Goal: Information Seeking & Learning: Learn about a topic

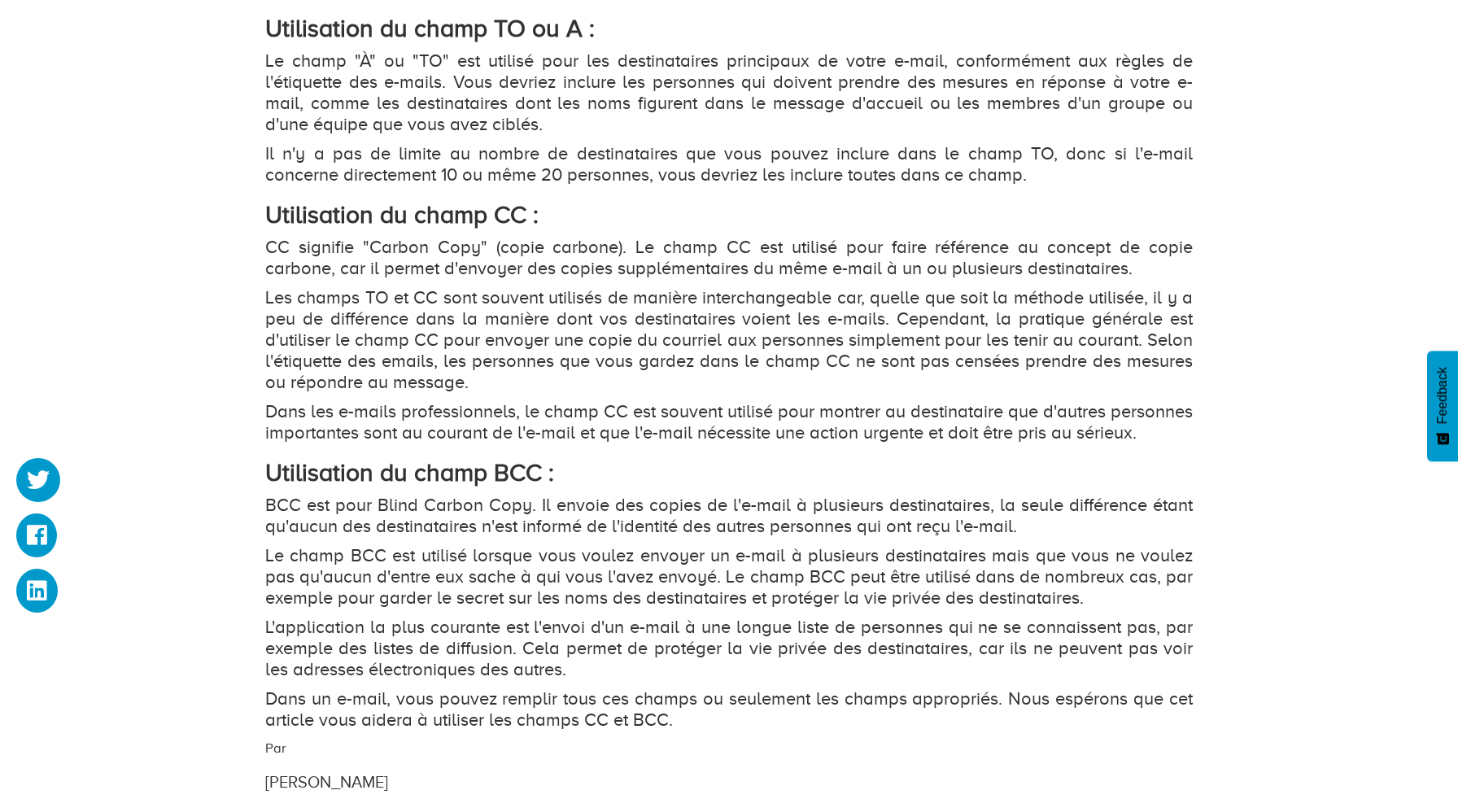
scroll to position [1660, 0]
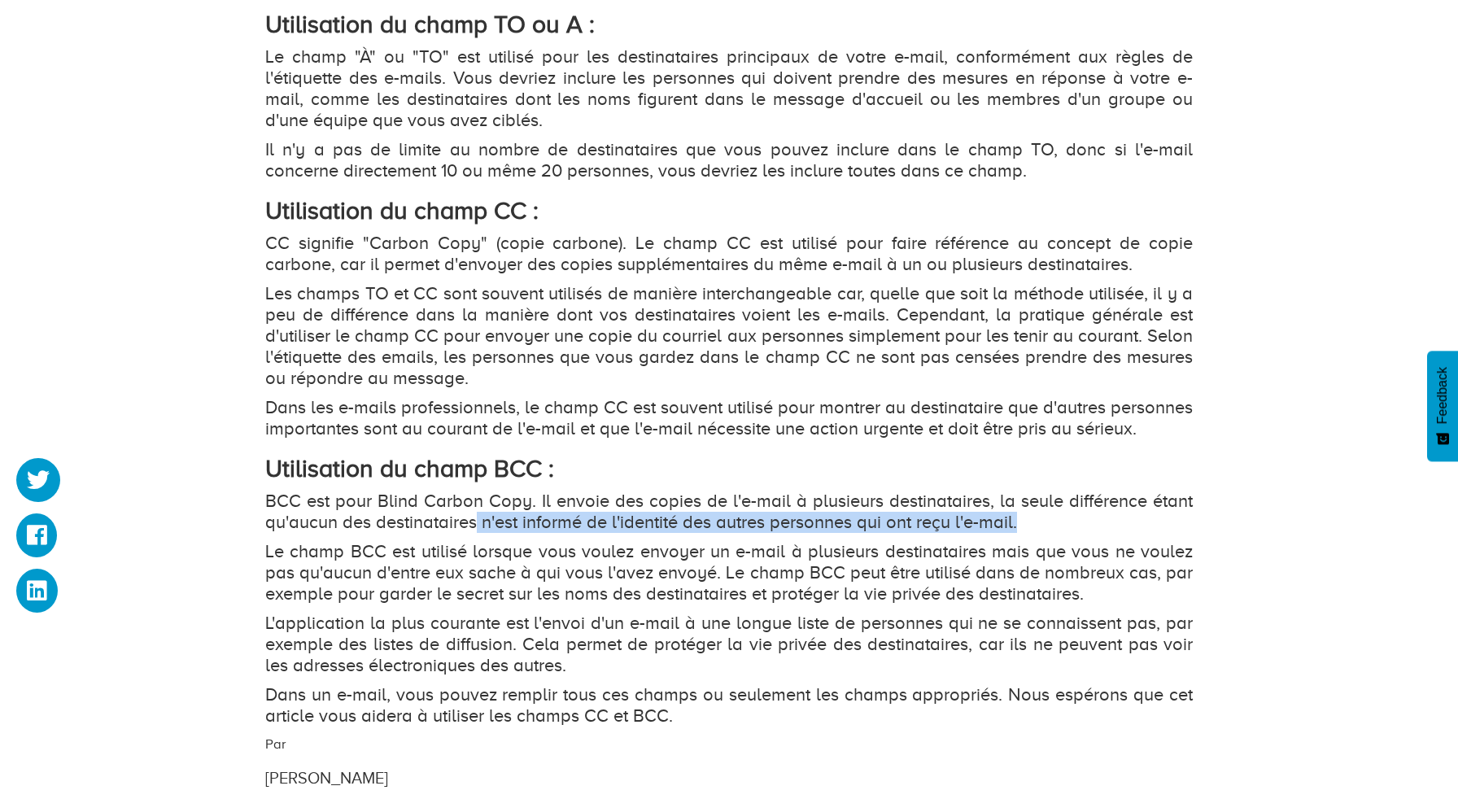
drag, startPoint x: 480, startPoint y: 544, endPoint x: 1023, endPoint y: 545, distance: 543.0
click at [1023, 533] on p "BCC est pour Blind Carbon Copy. Il envoie des copies de l'e-mail à plusieurs de…" at bounding box center [729, 511] width 928 height 43
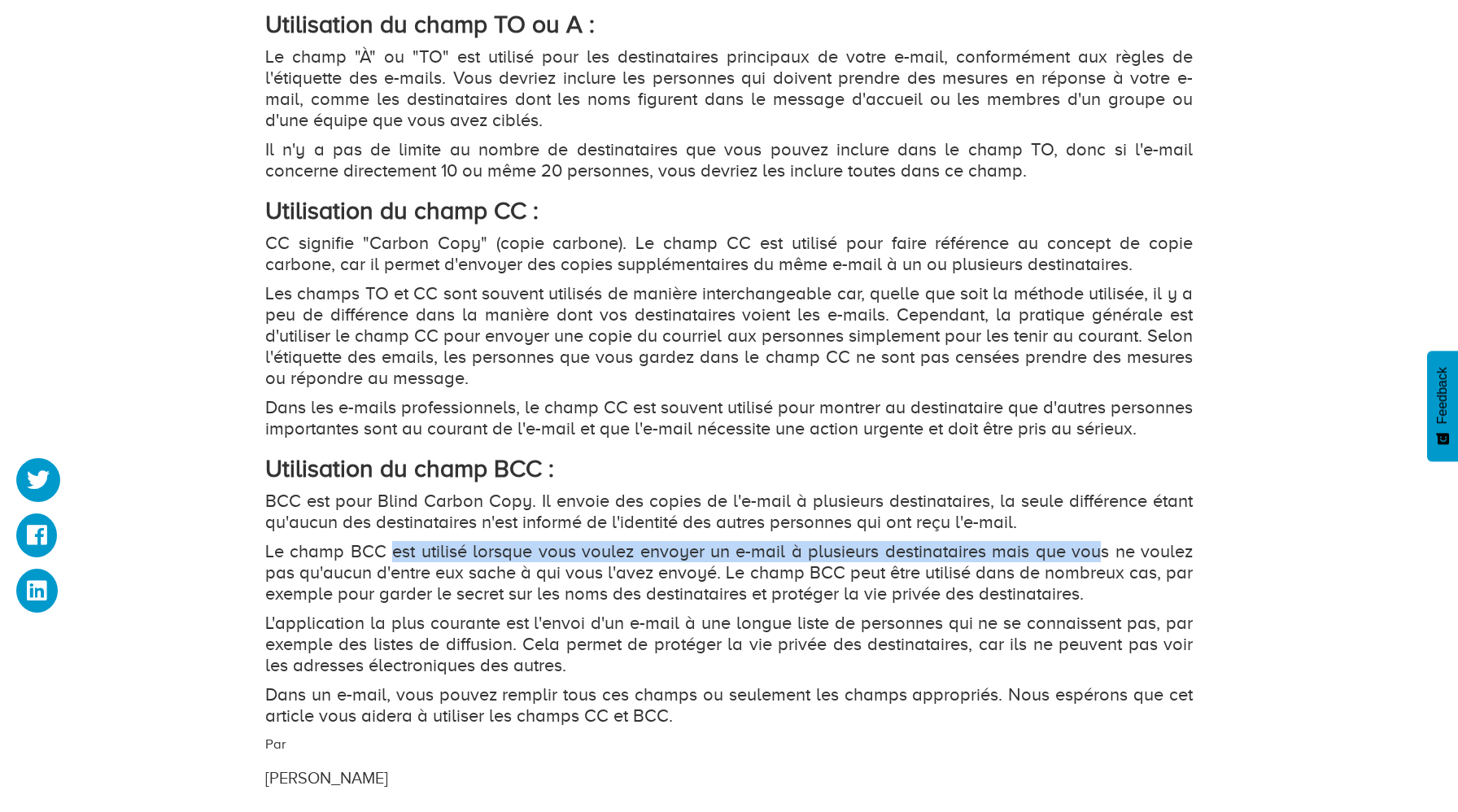
drag, startPoint x: 391, startPoint y: 580, endPoint x: 1105, endPoint y: 582, distance: 714.0
click at [1104, 580] on p "Le champ BCC est utilisé lorsque vous voulez envoyer un e-mail à plusieurs dest…" at bounding box center [729, 573] width 928 height 64
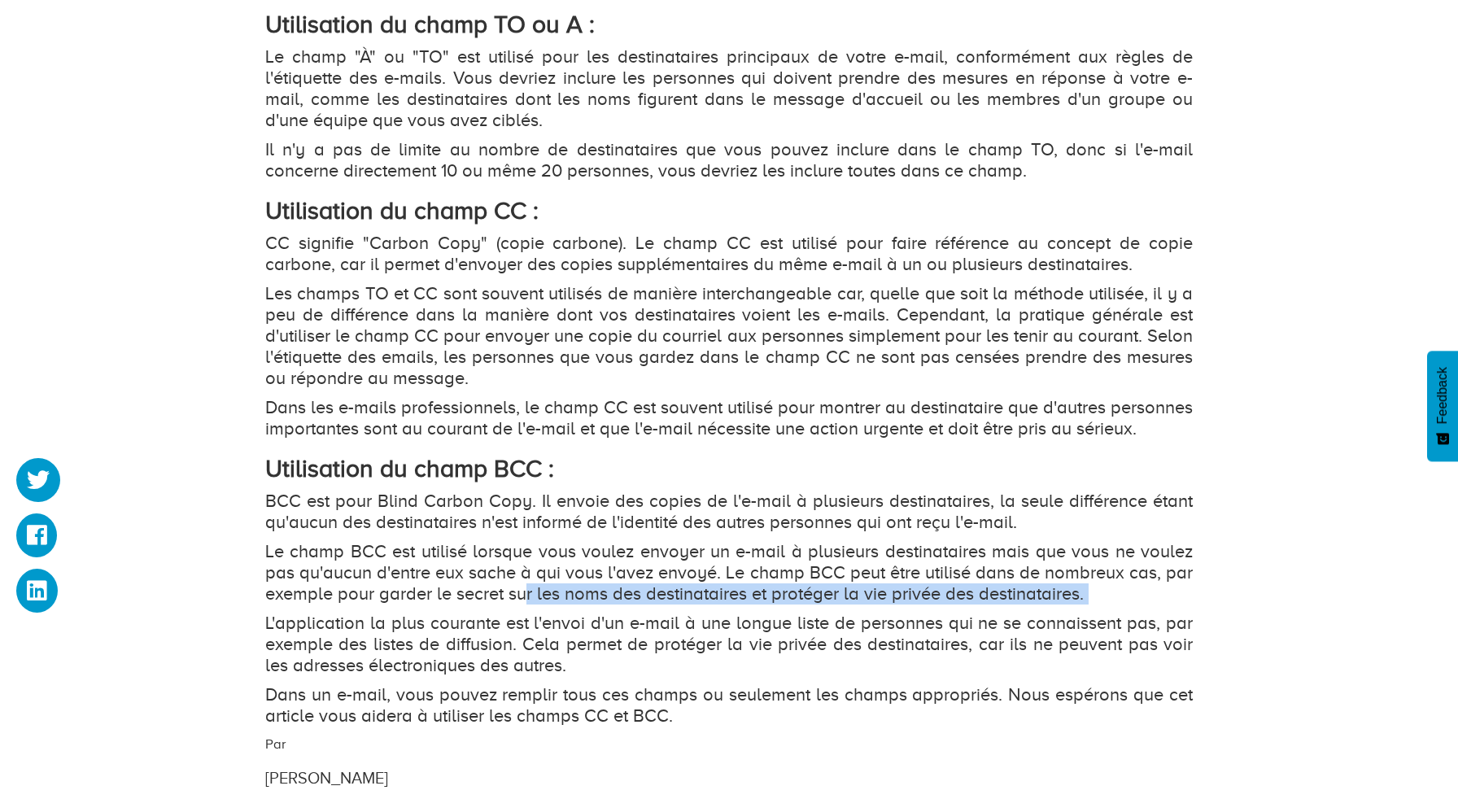
drag, startPoint x: 522, startPoint y: 619, endPoint x: 1112, endPoint y: 627, distance: 590.1
click at [1114, 628] on div "Lorsque vous envoyez un e-mail, vous pouvez utiliser différentes méthodes pour …" at bounding box center [729, 117] width 928 height 1217
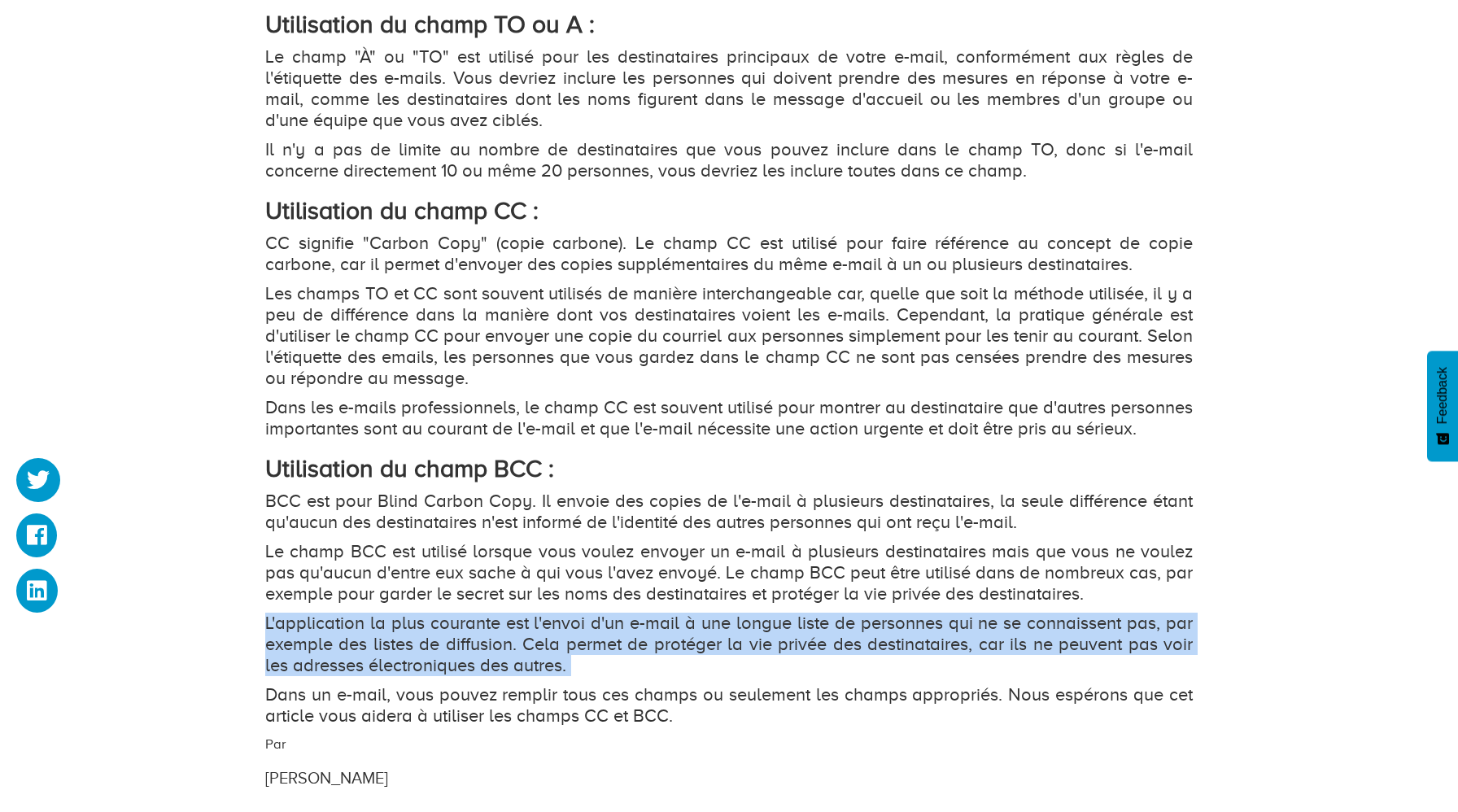
drag, startPoint x: 247, startPoint y: 645, endPoint x: 768, endPoint y: 701, distance: 524.0
click at [595, 726] on p "Dans un e-mail, vous pouvez remplir tous ces champs ou seulement les champs app…" at bounding box center [729, 706] width 928 height 43
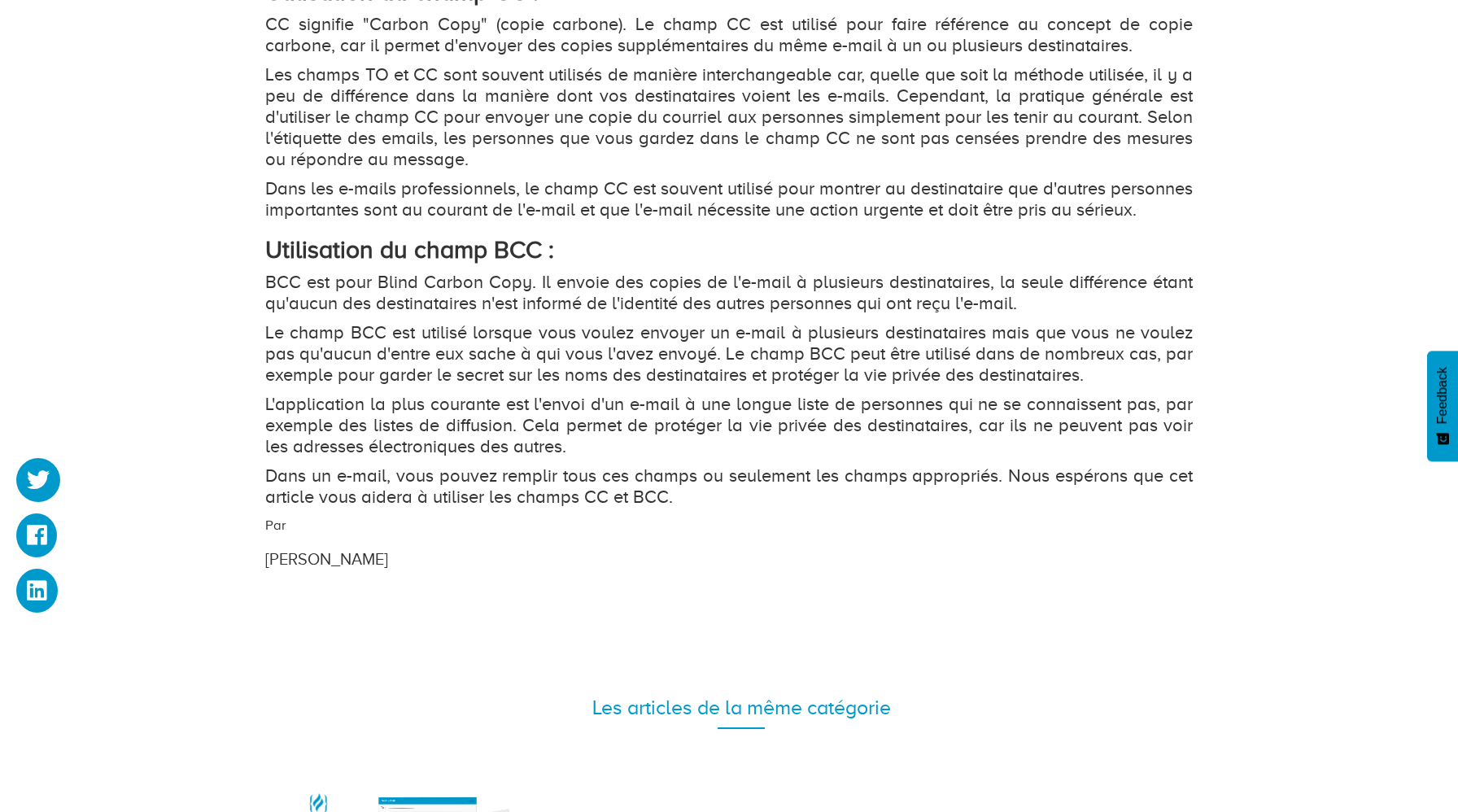
scroll to position [1880, 0]
